Goal: Check status: Check status

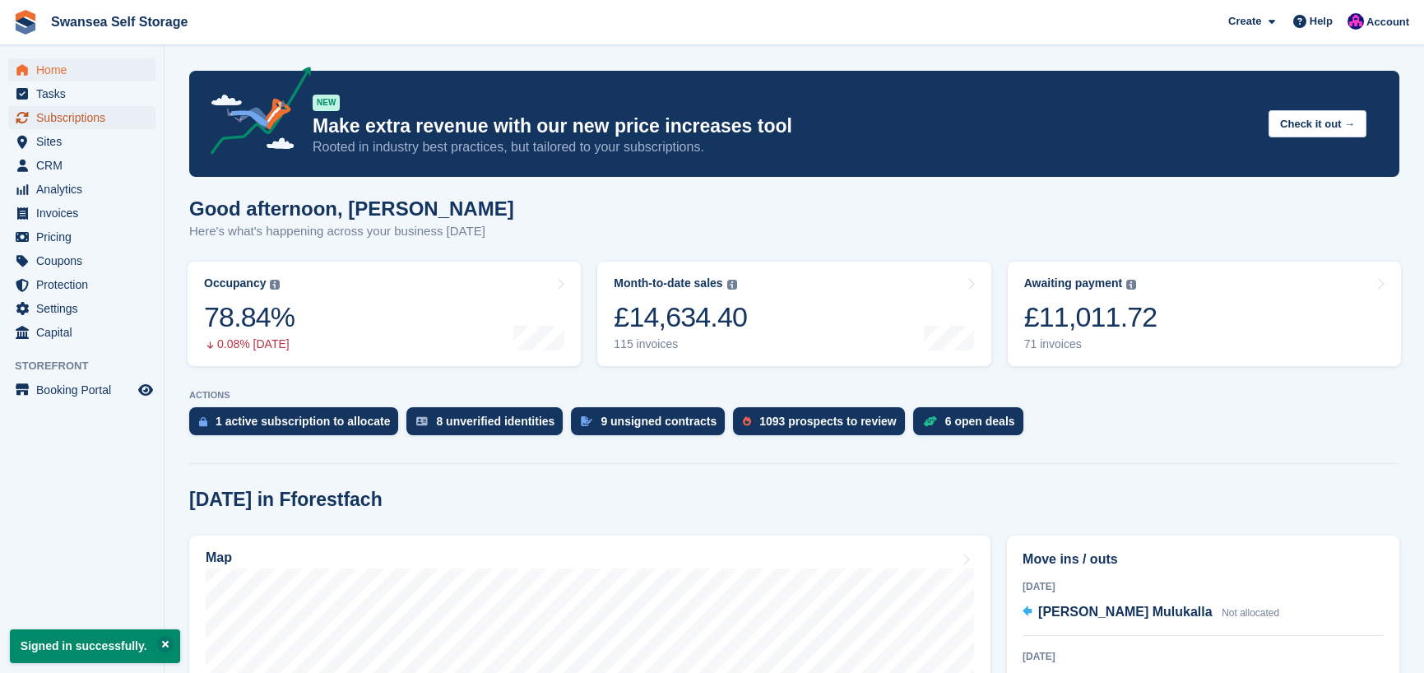
click at [82, 118] on span "Subscriptions" at bounding box center [85, 117] width 99 height 23
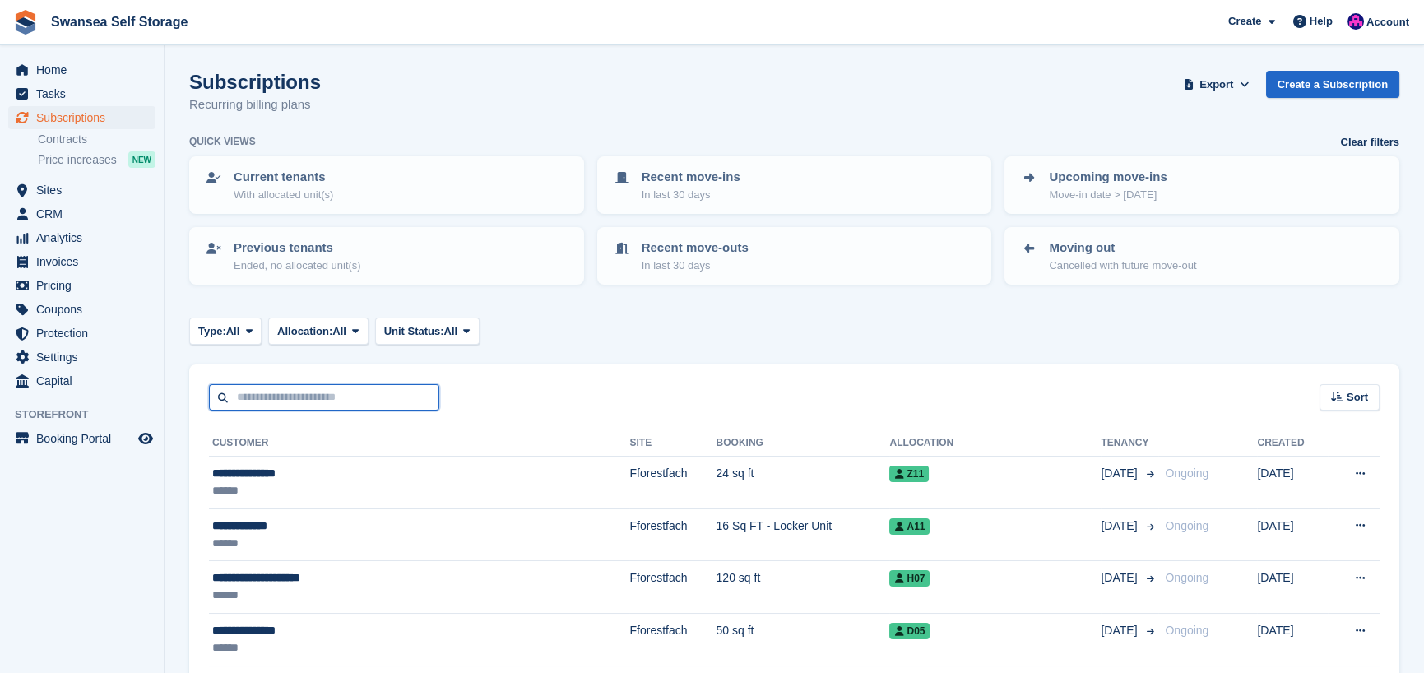
click at [272, 405] on input "text" at bounding box center [324, 397] width 230 height 27
type input "***"
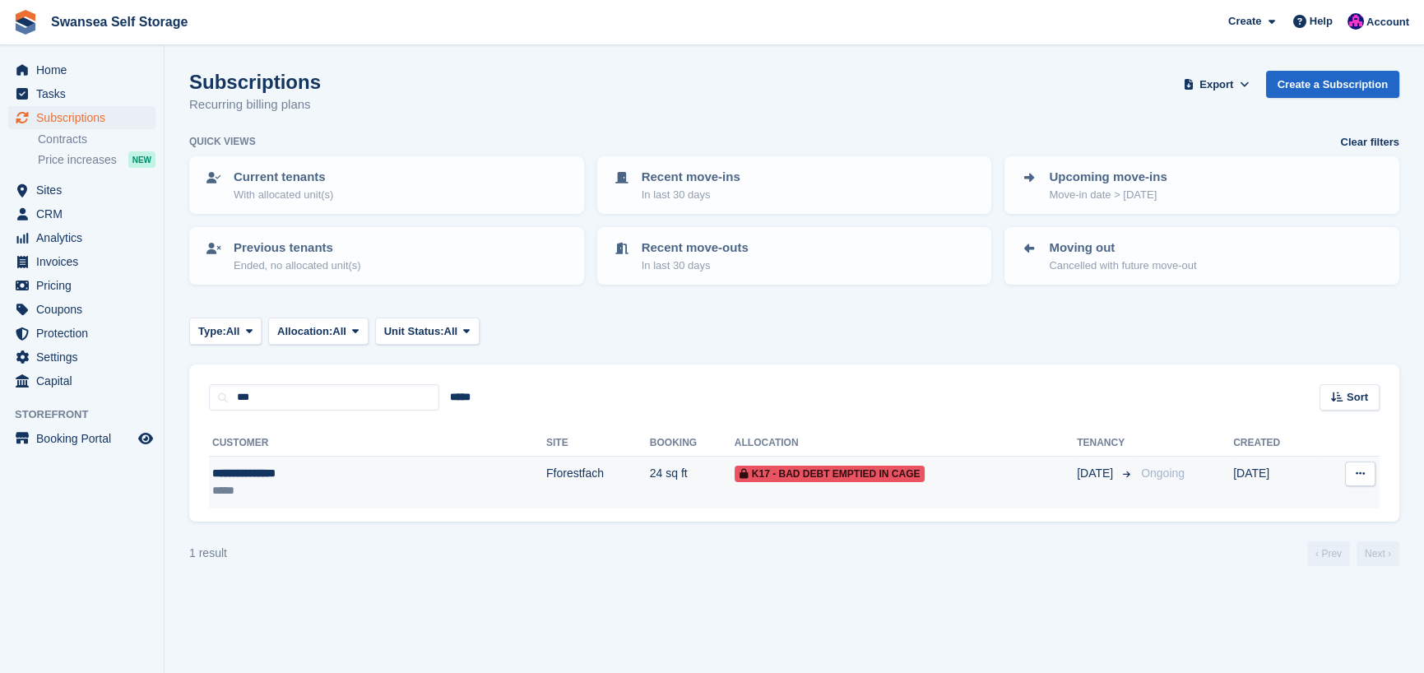
click at [734, 479] on span "K17 - Bad Debt Emptied In Cage" at bounding box center [829, 473] width 191 height 16
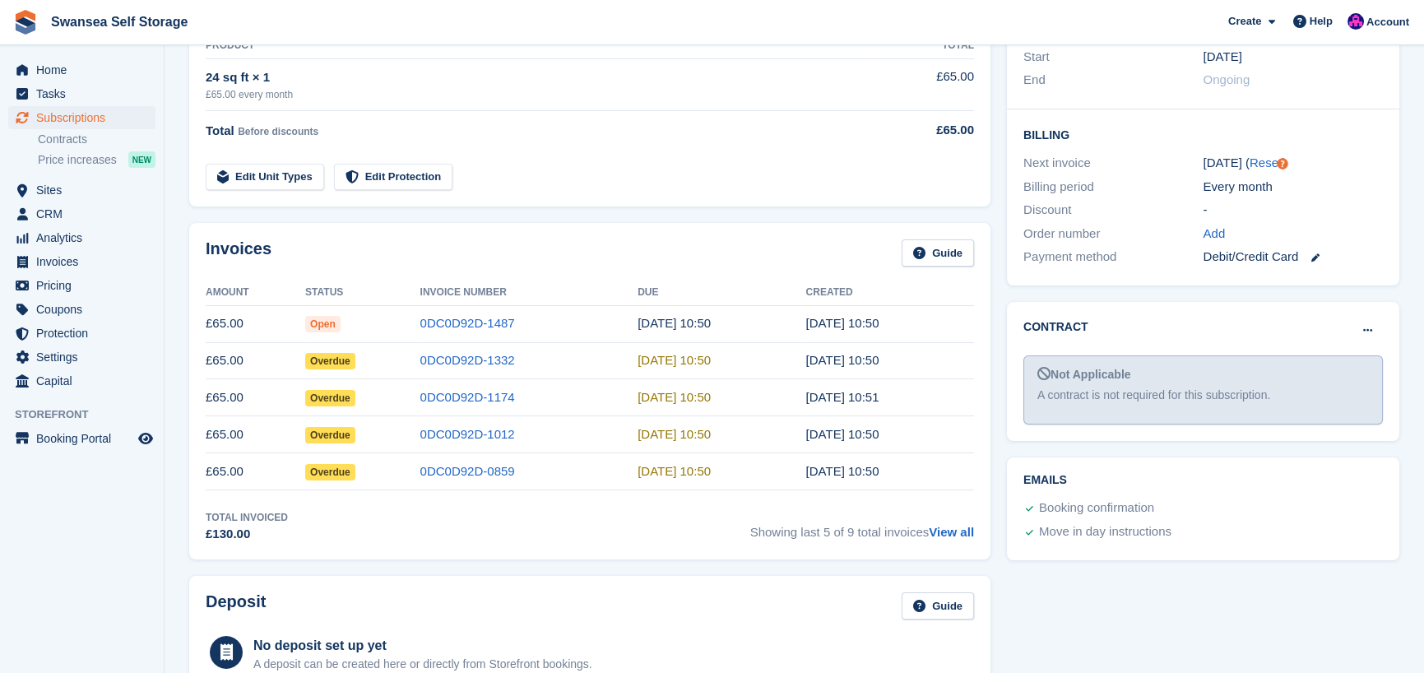
scroll to position [329, 0]
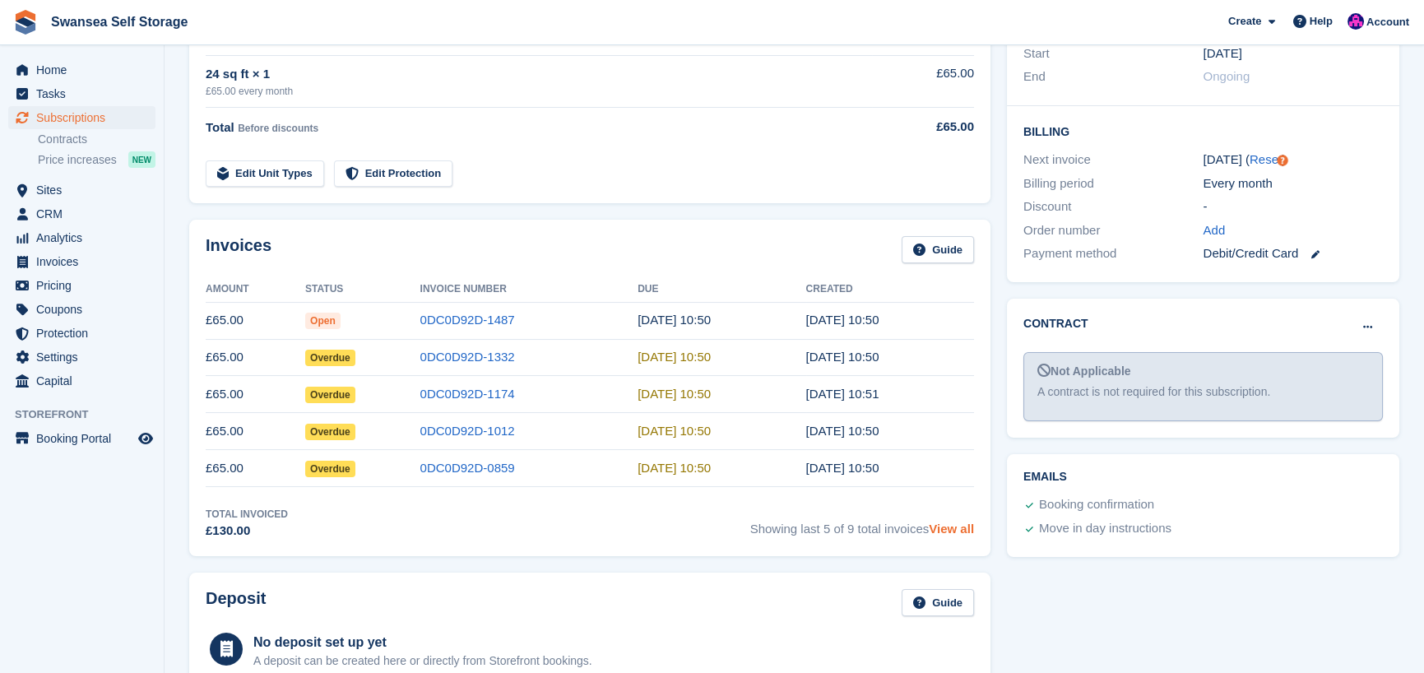
click at [955, 528] on link "View all" at bounding box center [951, 528] width 45 height 14
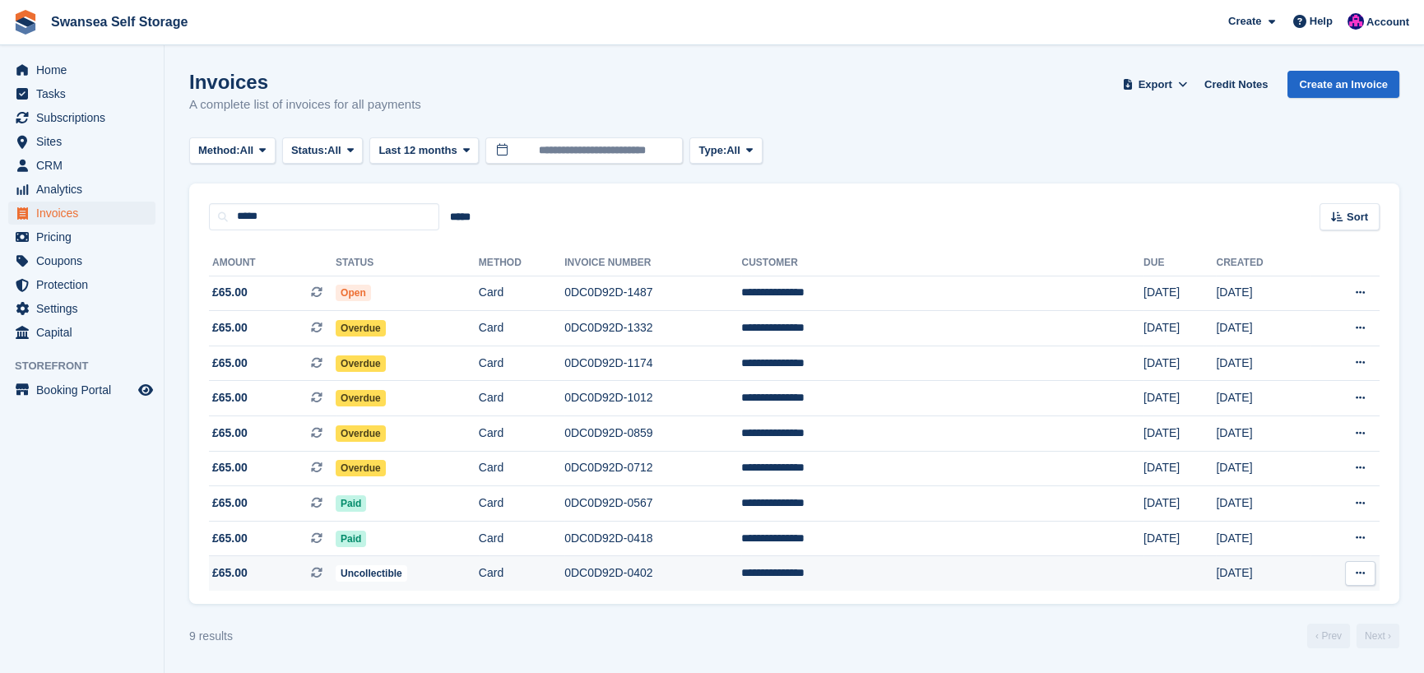
click at [407, 579] on span "Uncollectible" at bounding box center [372, 573] width 72 height 16
click at [407, 581] on span "Uncollectible" at bounding box center [372, 573] width 72 height 16
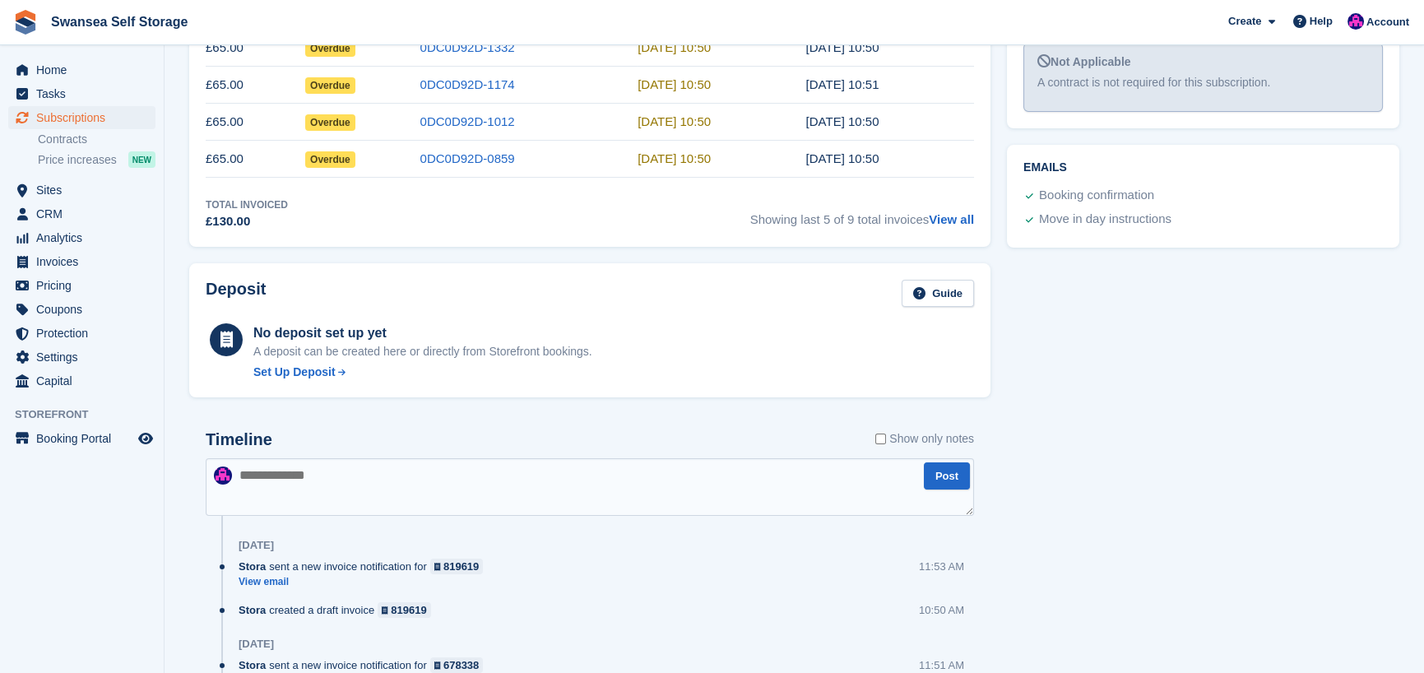
scroll to position [329, 0]
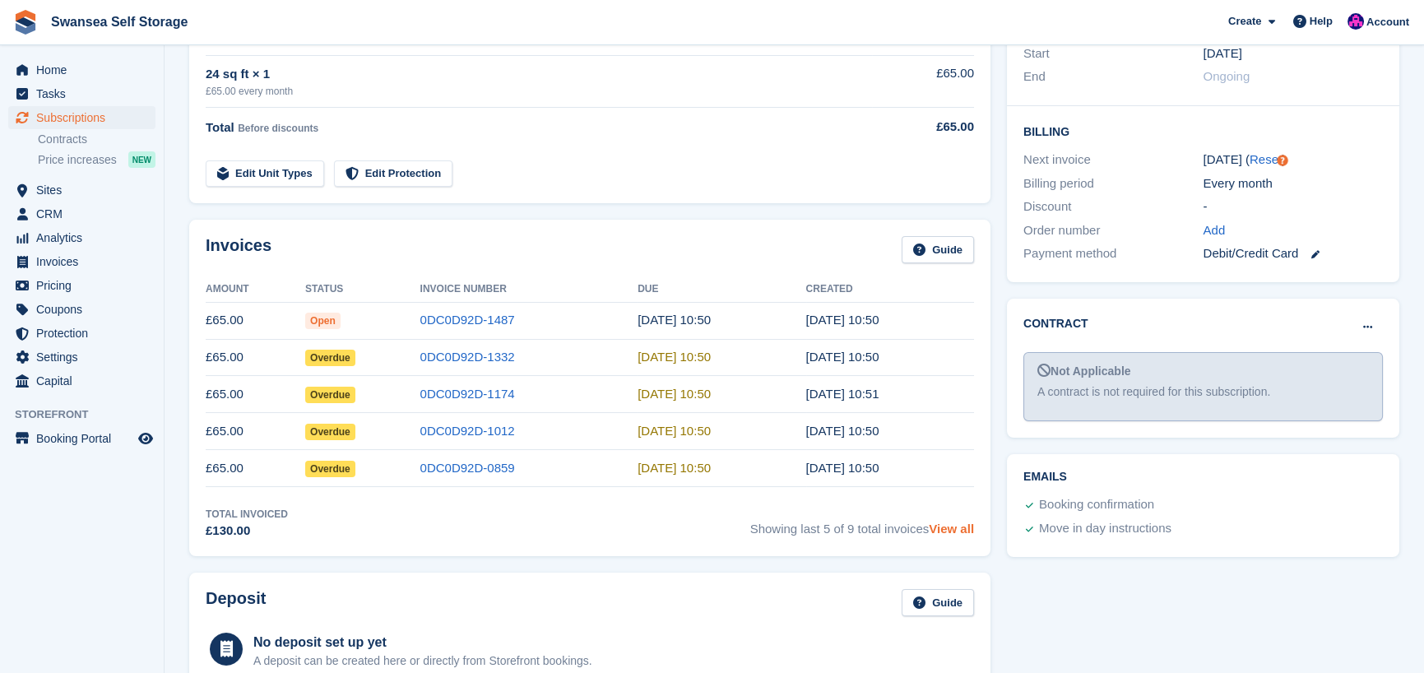
click at [959, 530] on link "View all" at bounding box center [951, 528] width 45 height 14
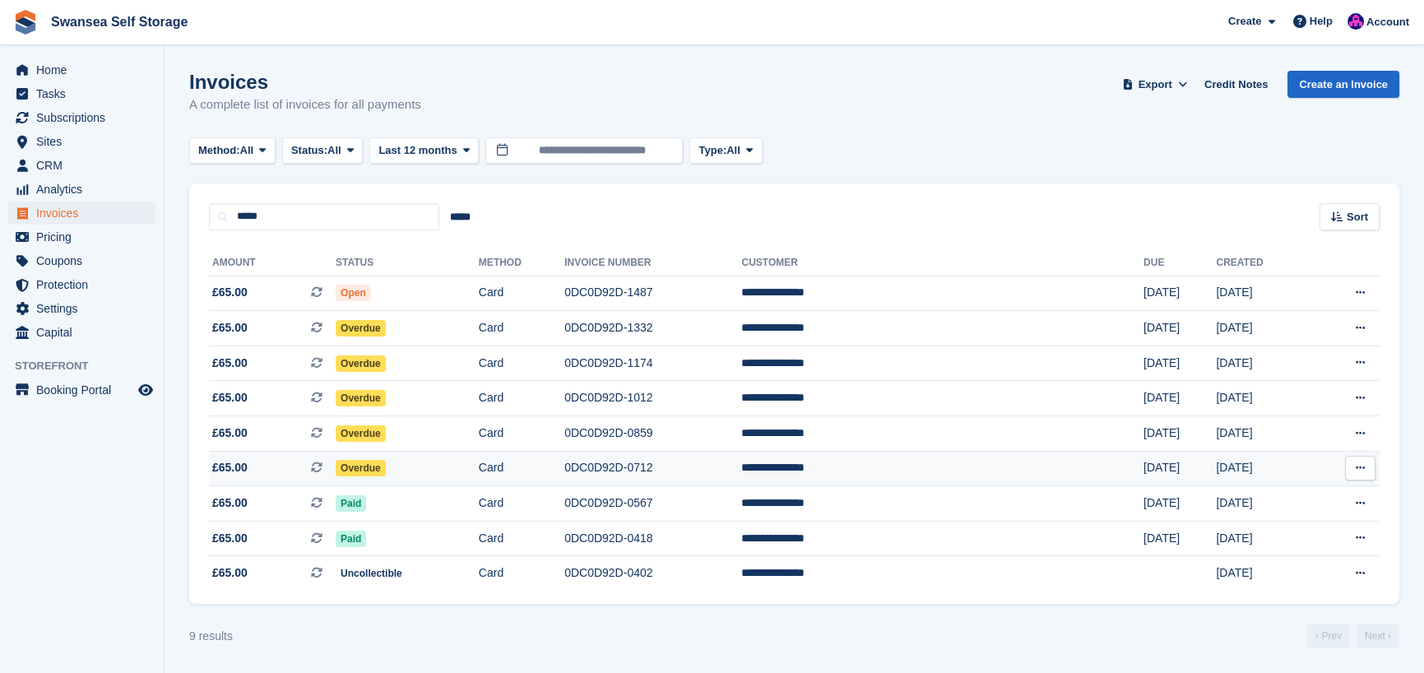
scroll to position [4, 0]
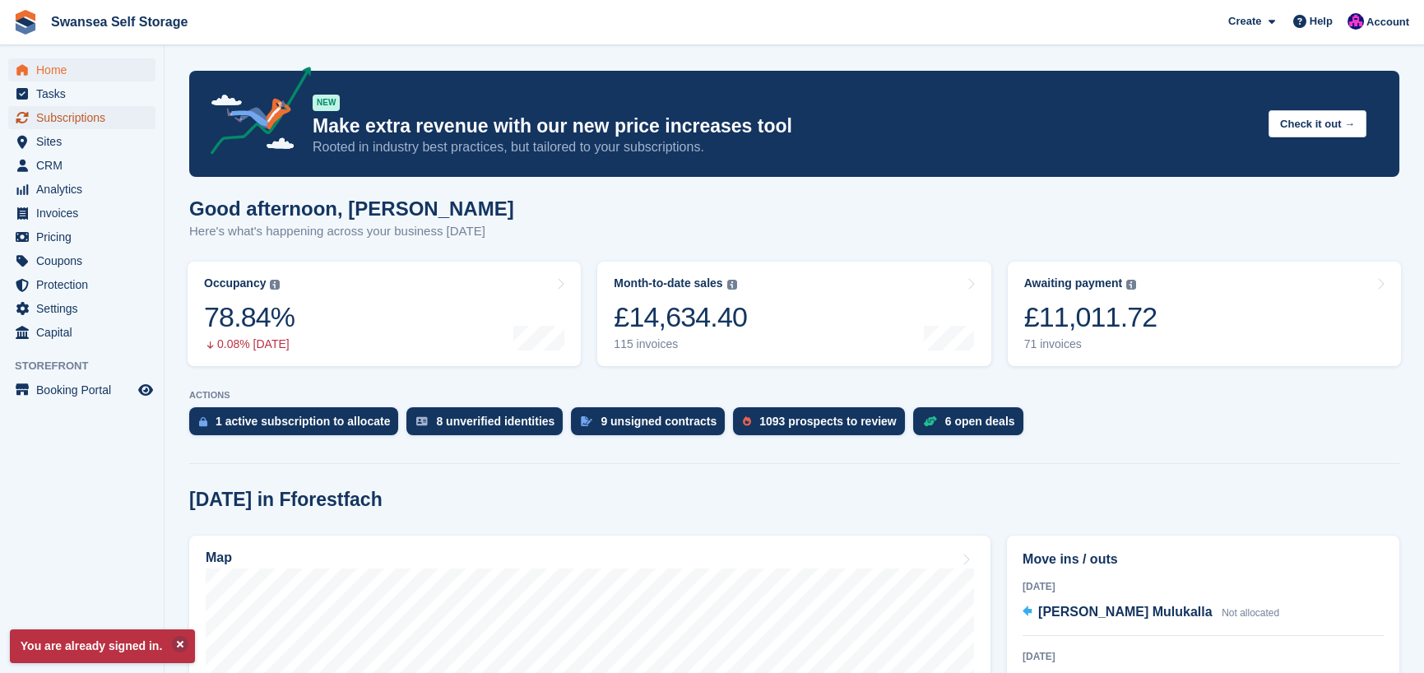
click at [90, 109] on span "Subscriptions" at bounding box center [85, 117] width 99 height 23
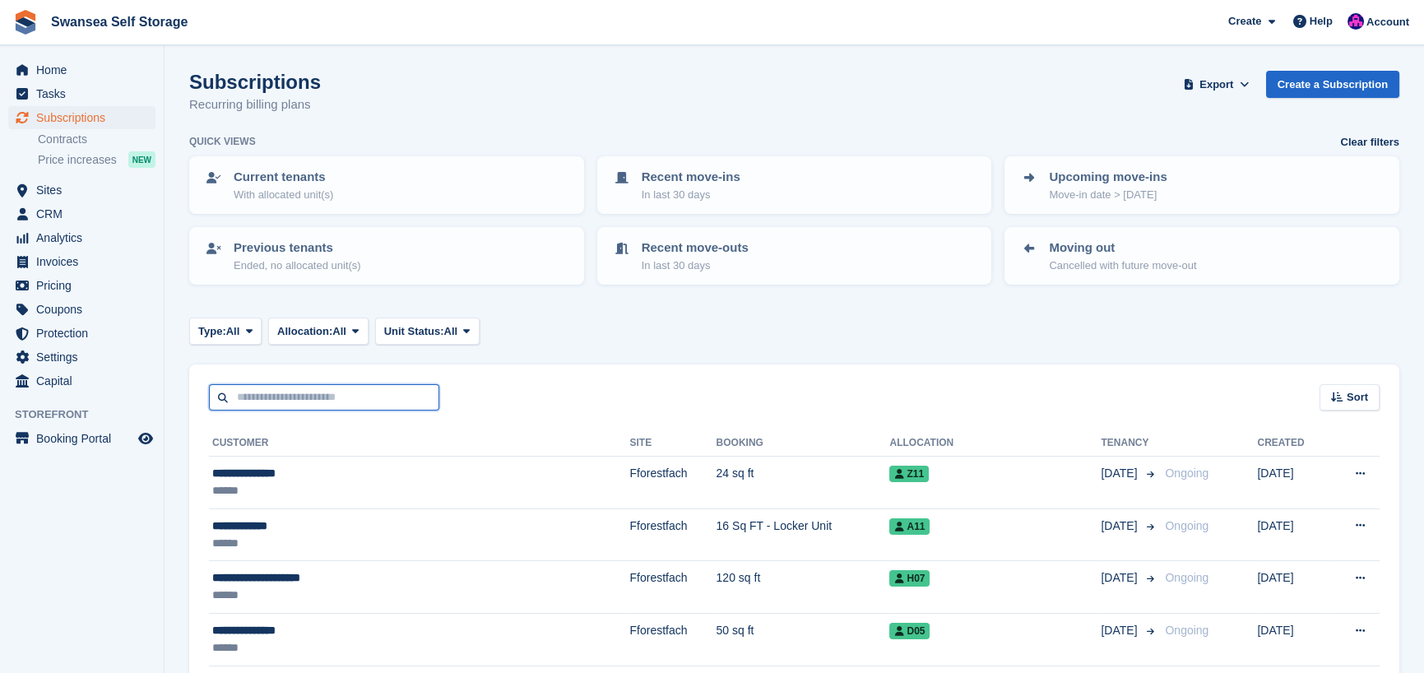
click at [280, 406] on input "text" at bounding box center [324, 397] width 230 height 27
type input "*"
type input "****"
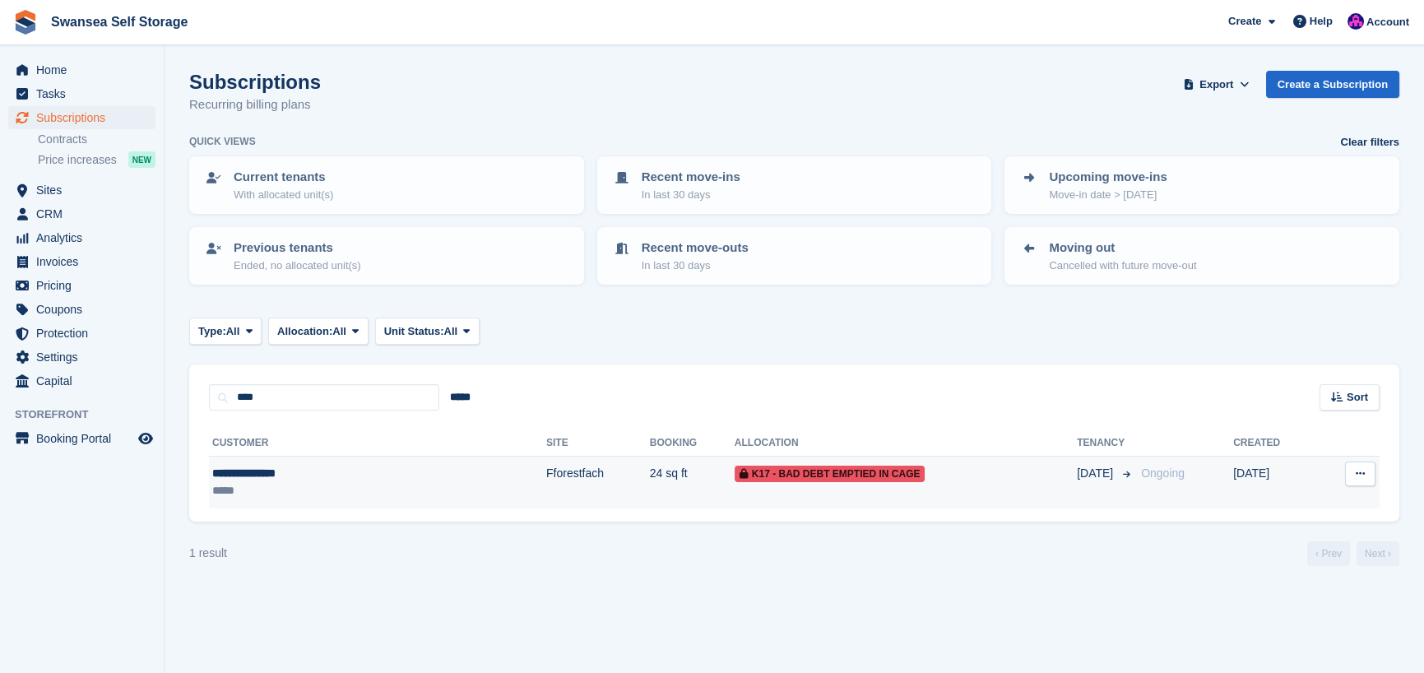
click at [734, 475] on span "K17 - Bad Debt Emptied In Cage" at bounding box center [829, 473] width 191 height 16
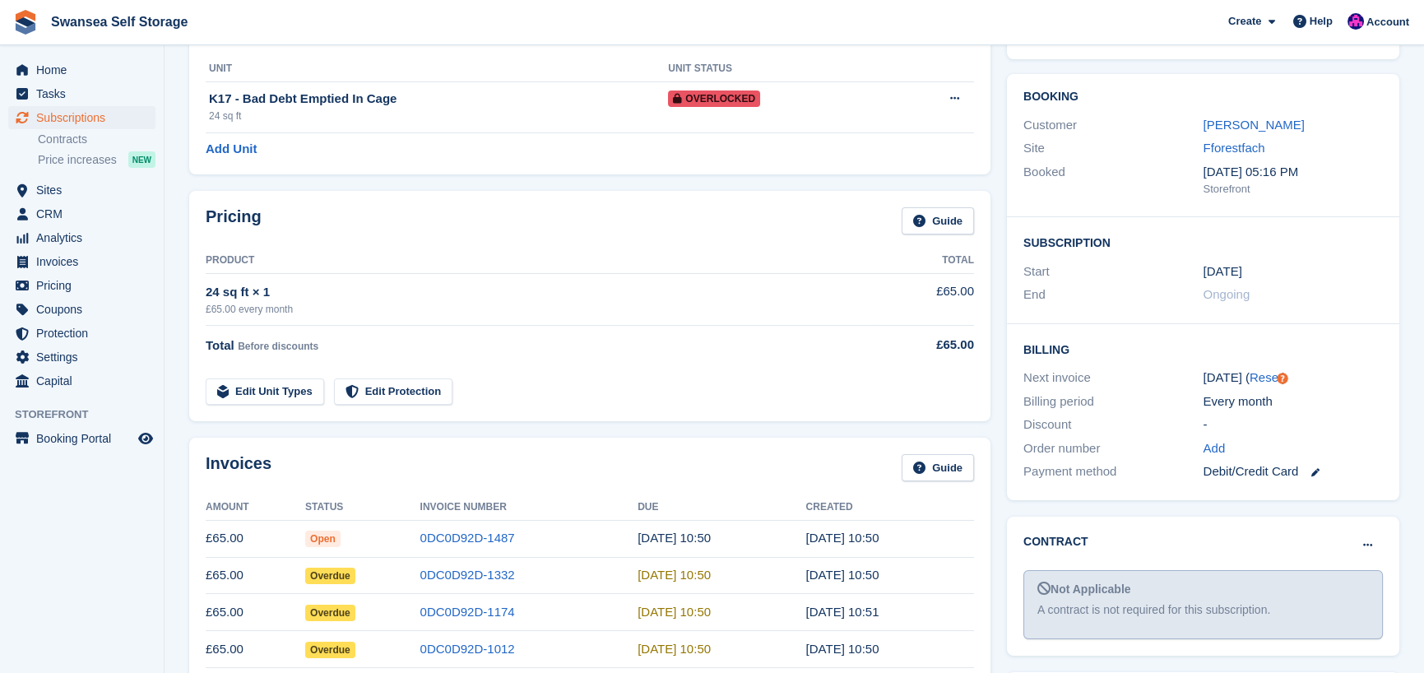
scroll to position [411, 0]
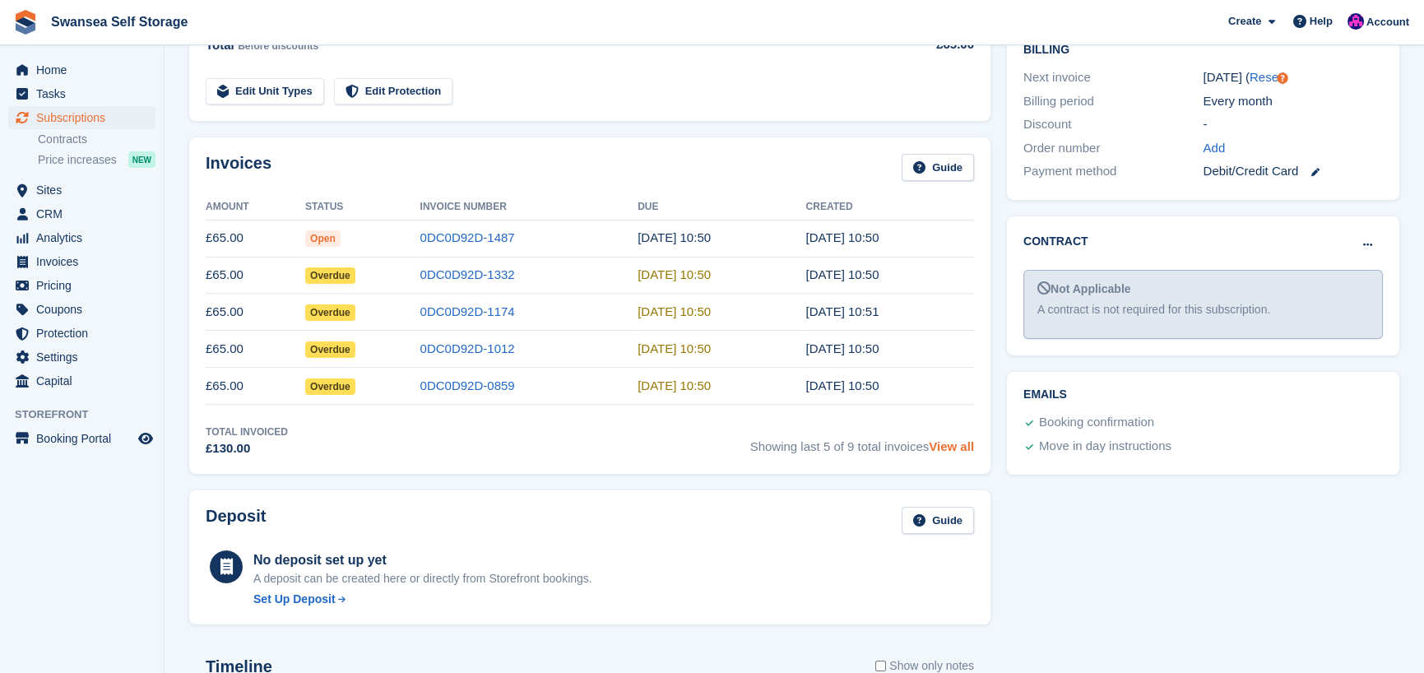
click at [941, 447] on link "View all" at bounding box center [951, 446] width 45 height 14
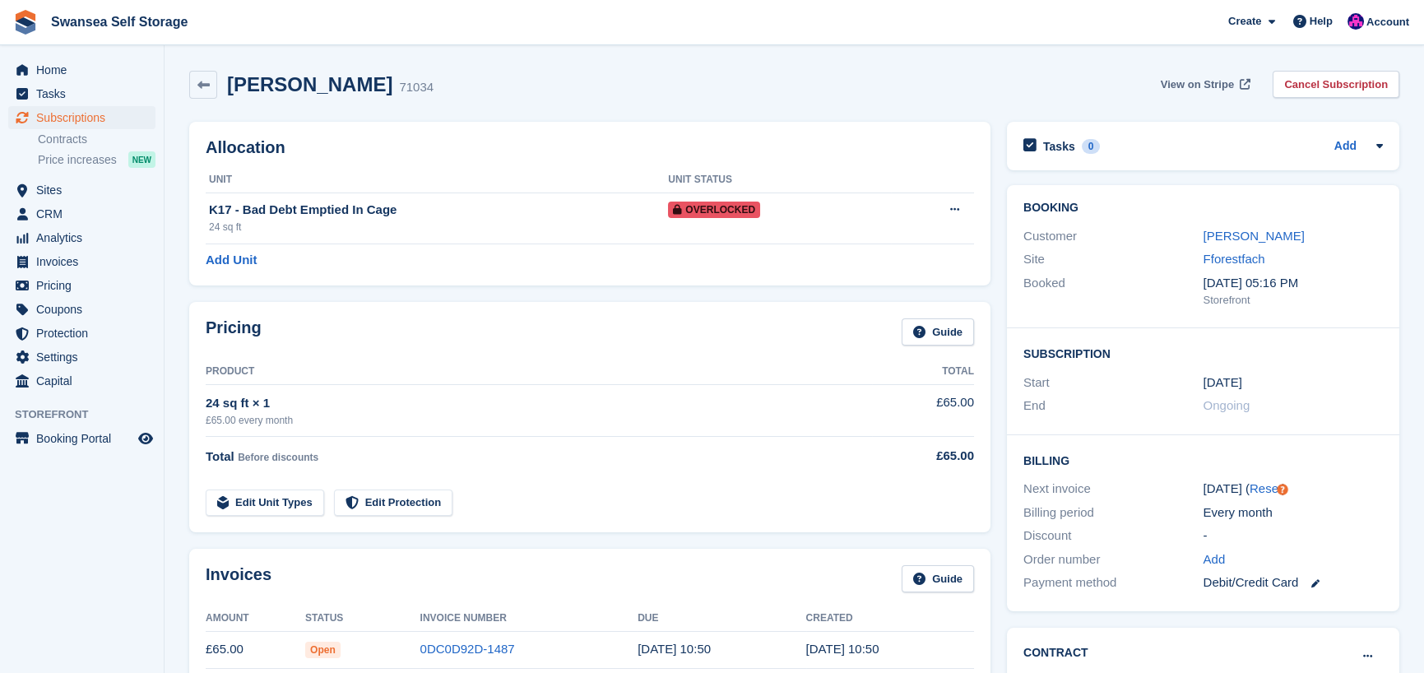
click at [1218, 88] on span "View on Stripe" at bounding box center [1196, 84] width 73 height 16
click at [1225, 84] on span "View on Stripe" at bounding box center [1196, 84] width 73 height 16
